Goal: Task Accomplishment & Management: Use online tool/utility

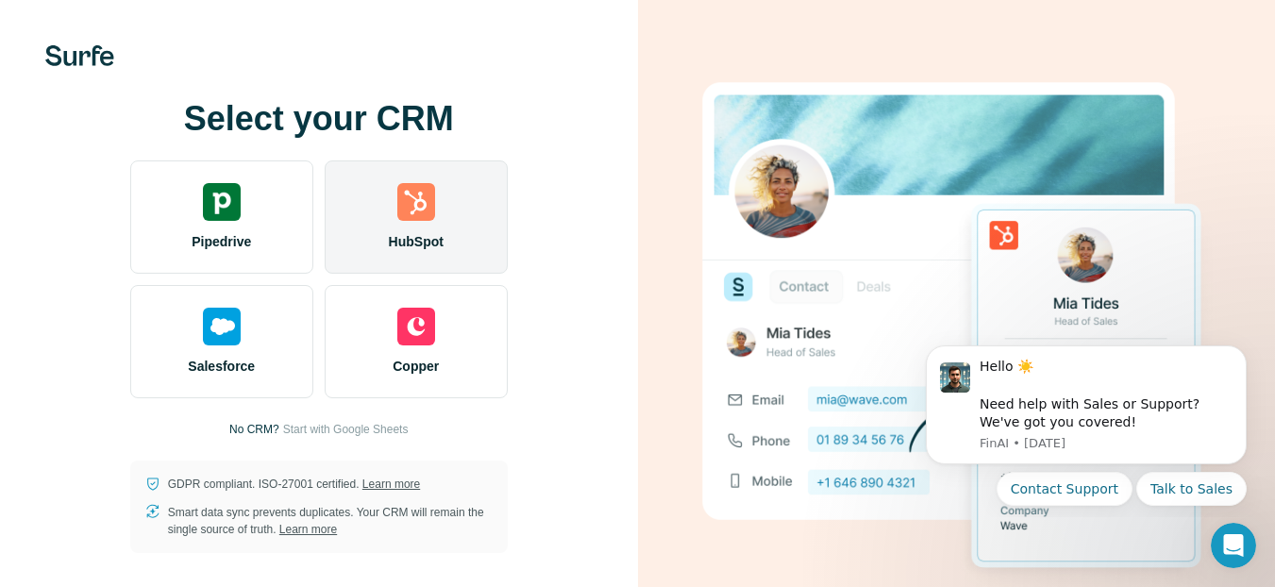
click at [415, 224] on div "HubSpot" at bounding box center [416, 216] width 183 height 113
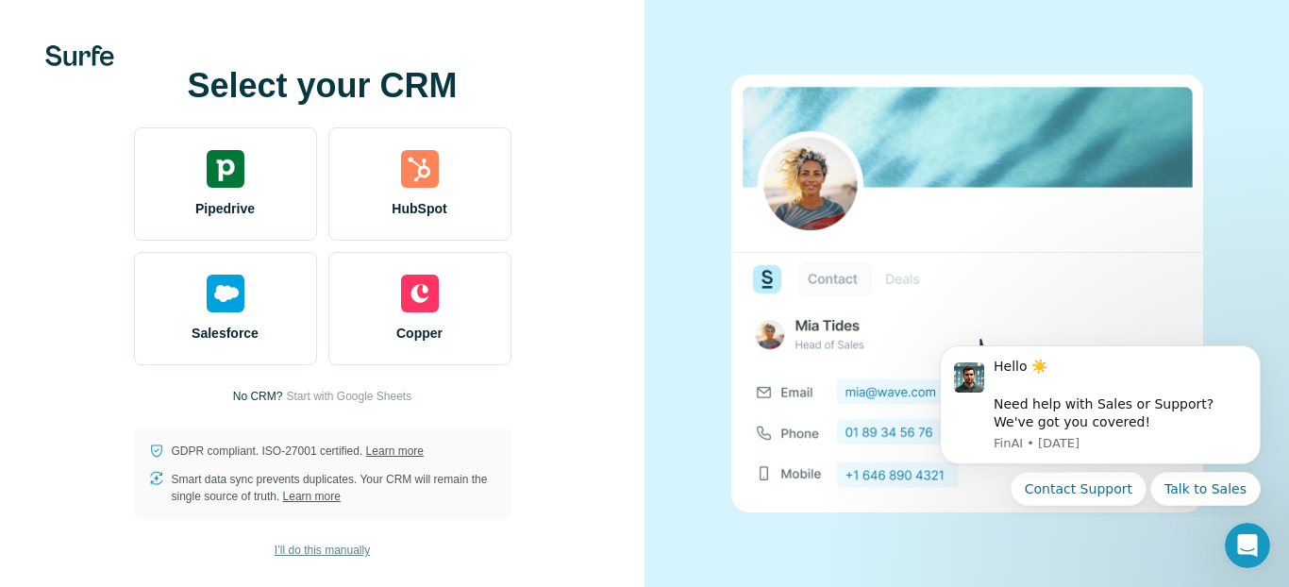
click at [365, 545] on span "I’ll do this manually" at bounding box center [322, 550] width 95 height 17
click at [309, 550] on span "I’ll do this manually" at bounding box center [322, 550] width 95 height 17
